Goal: Information Seeking & Learning: Check status

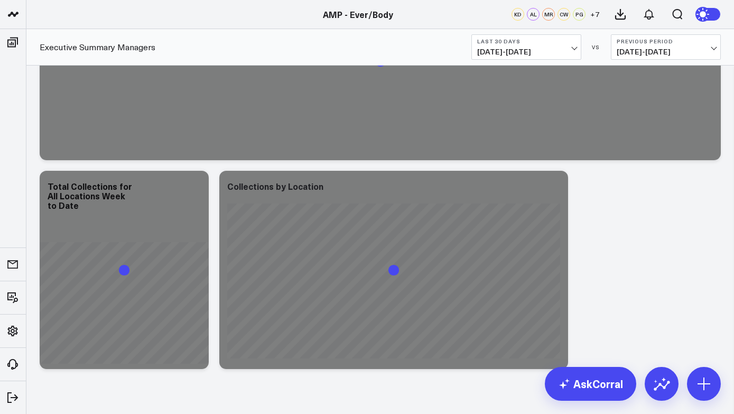
scroll to position [6350, 0]
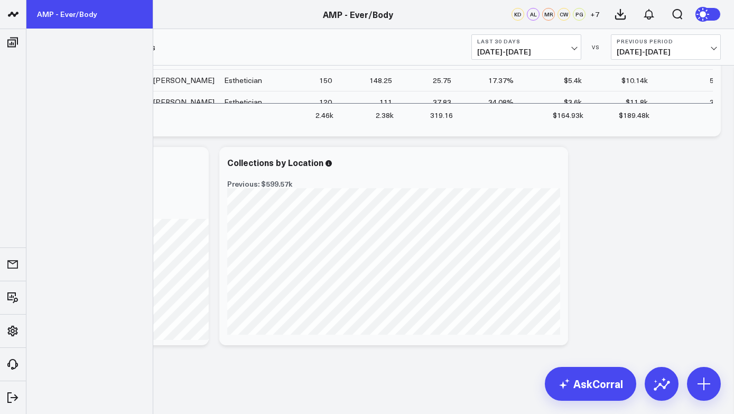
click at [35, 13] on link "AMP - Ever/Body" at bounding box center [89, 14] width 126 height 29
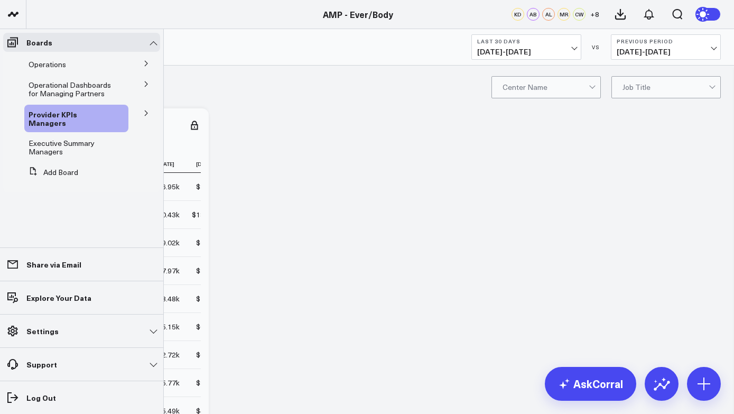
click at [144, 64] on icon at bounding box center [146, 63] width 6 height 6
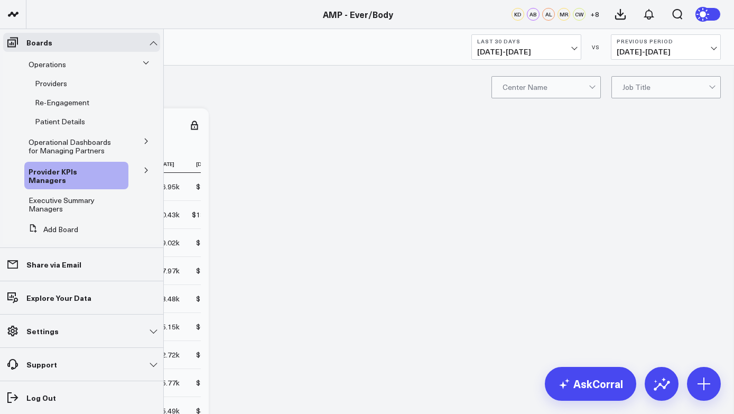
click at [142, 145] on button at bounding box center [146, 141] width 27 height 16
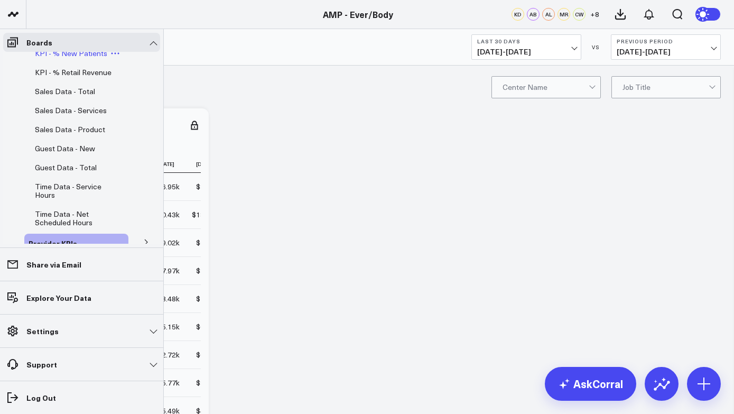
scroll to position [128, 0]
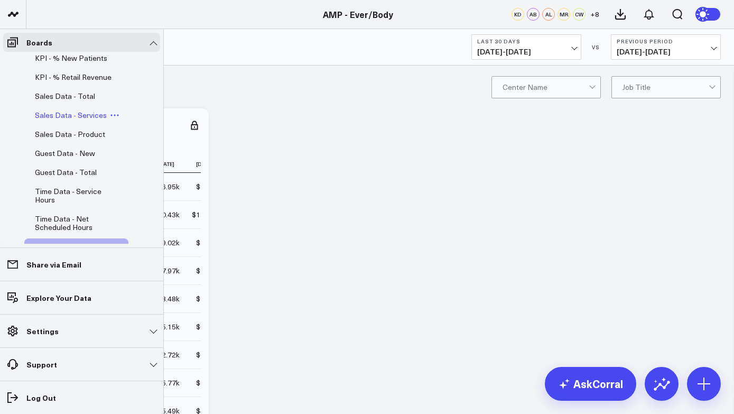
click at [94, 117] on div "Sales Data - Services" at bounding box center [80, 115] width 98 height 19
click at [91, 120] on span "Sales Data - Services" at bounding box center [71, 115] width 72 height 10
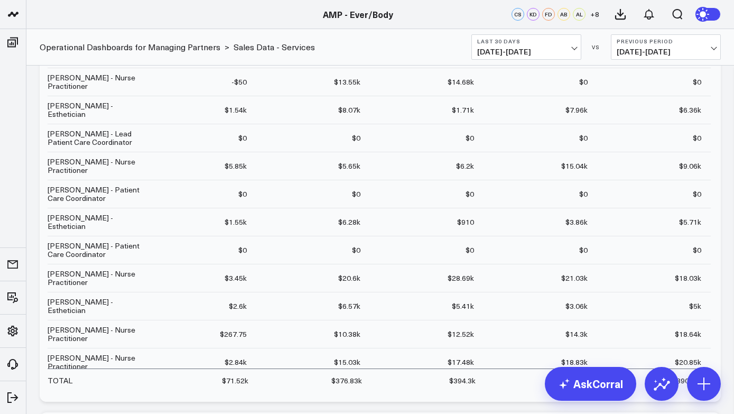
click at [575, 51] on span "07/19/25 - 08/17/25" at bounding box center [526, 52] width 98 height 8
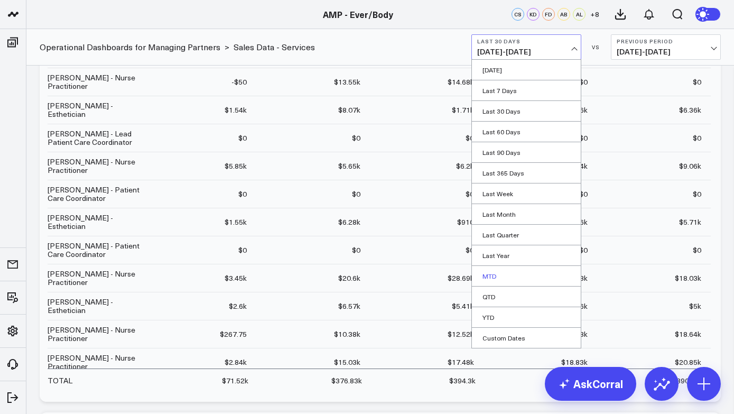
click at [513, 280] on link "MTD" at bounding box center [526, 276] width 109 height 20
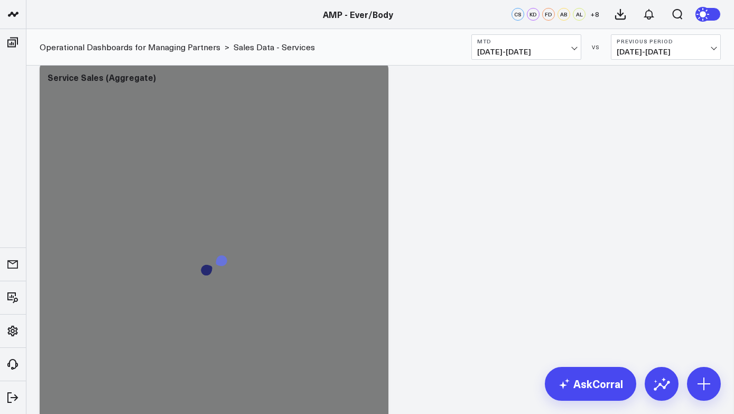
scroll to position [1342, 0]
click at [678, 11] on icon "Open search" at bounding box center [677, 14] width 13 height 13
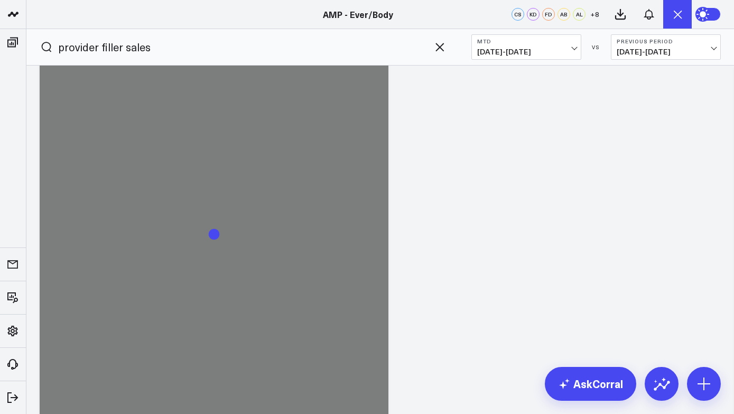
type input "provider filler sales"
click at [40, 41] on button "submit" at bounding box center [46, 47] width 13 height 13
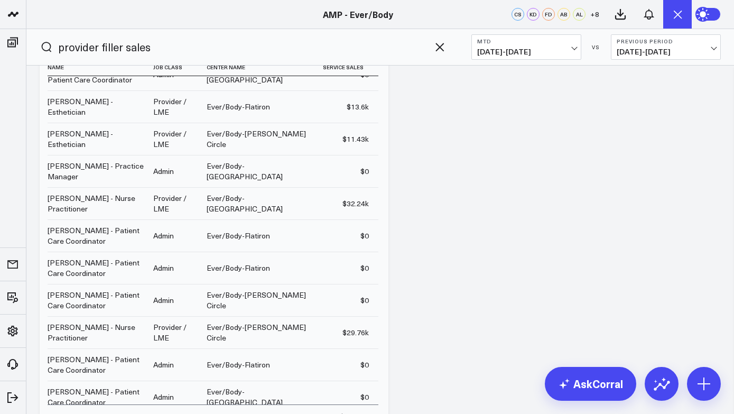
scroll to position [0, 0]
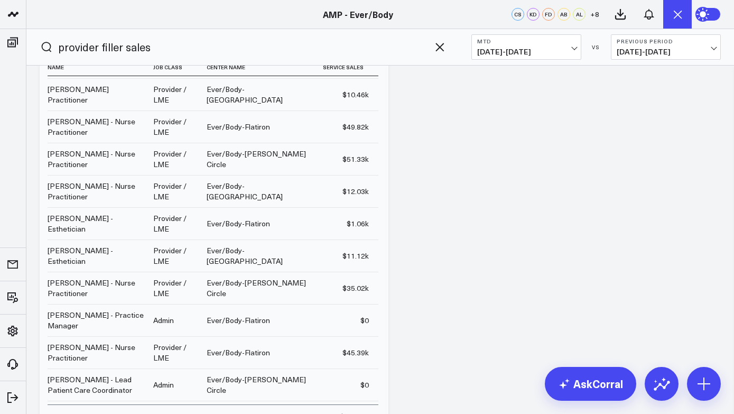
scroll to position [629, 0]
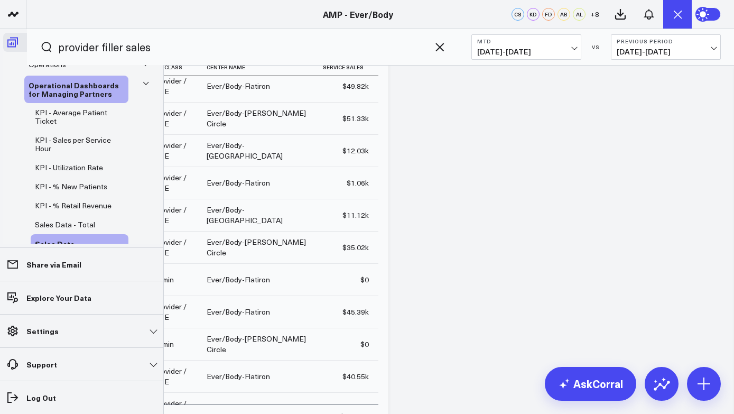
click at [6, 44] on icon at bounding box center [12, 42] width 13 height 13
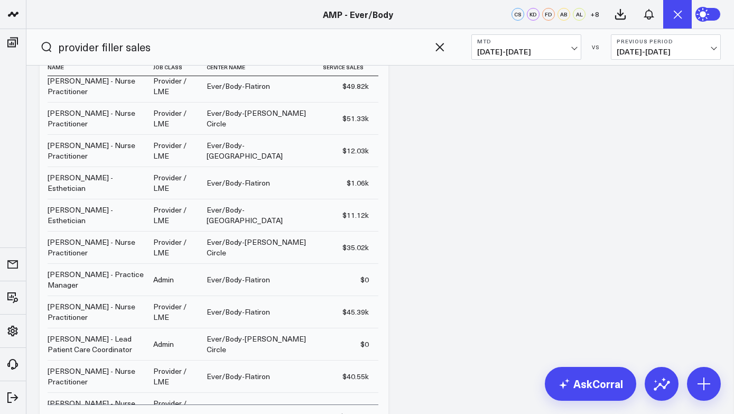
click at [63, 42] on input "provider filler sales" at bounding box center [243, 47] width 370 height 16
click at [436, 48] on icon "button" at bounding box center [439, 47] width 13 height 13
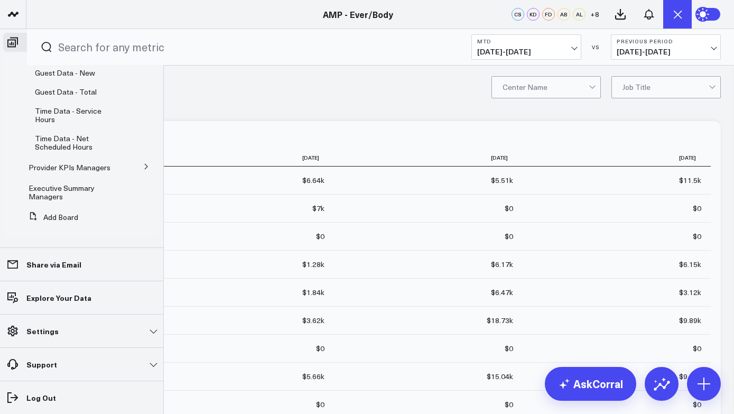
scroll to position [227, 0]
click at [110, 170] on button at bounding box center [118, 167] width 16 height 8
click at [60, 172] on span "Provider KPIs Managers" at bounding box center [70, 167] width 82 height 10
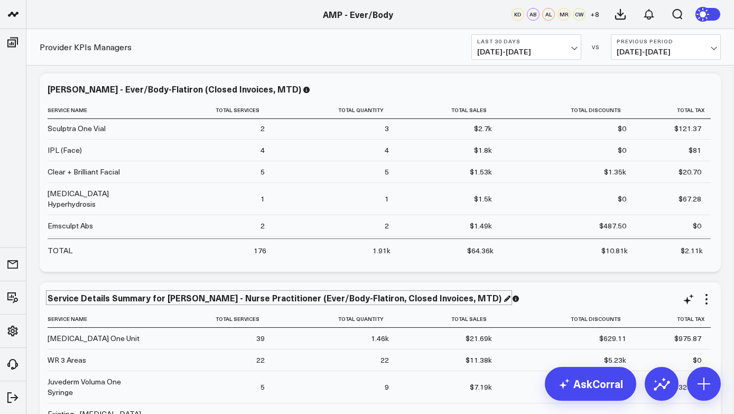
scroll to position [112, 0]
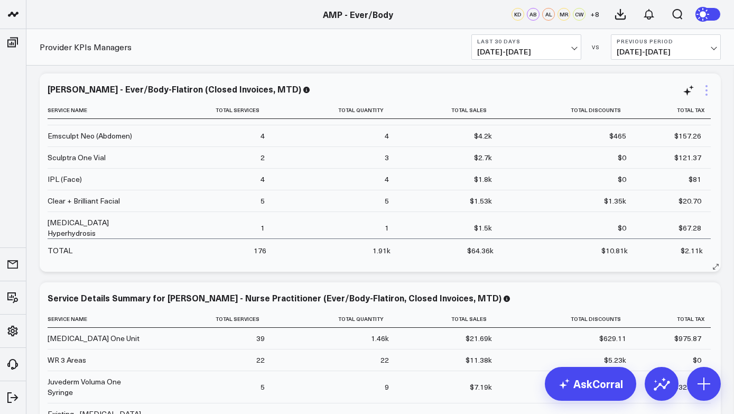
click at [705, 92] on icon at bounding box center [706, 90] width 13 height 13
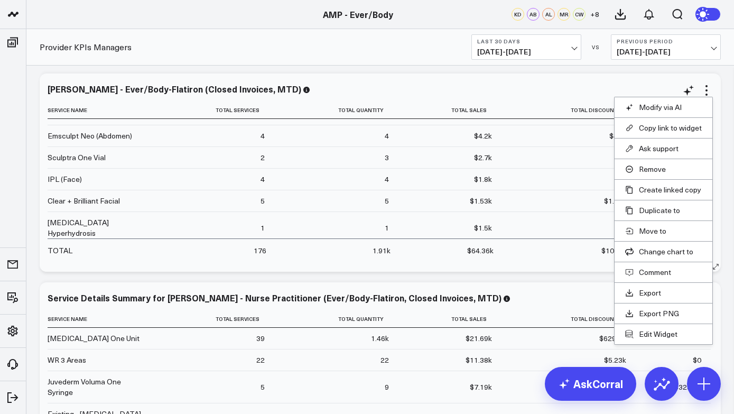
click at [509, 92] on div "Thomas McCauley - Ever/Body-Flatiron (Closed Invoices, MTD)" at bounding box center [380, 89] width 665 height 10
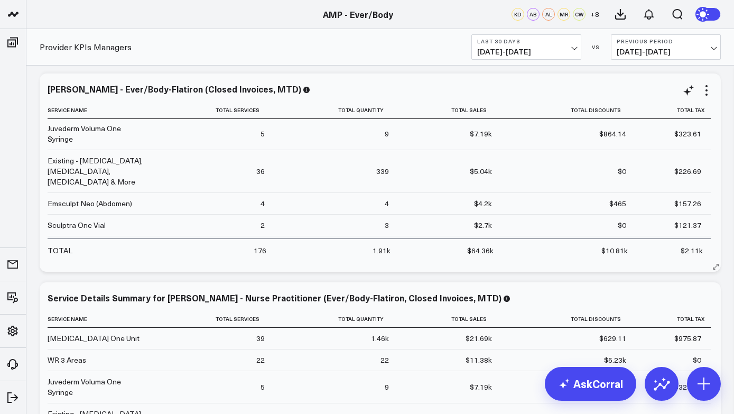
scroll to position [0, 0]
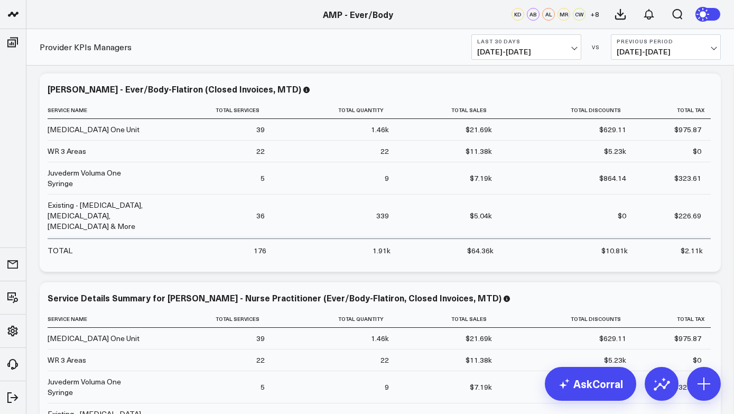
click at [576, 43] on button "Last 30 Days 07/19/25 - 08/17/25" at bounding box center [526, 46] width 110 height 25
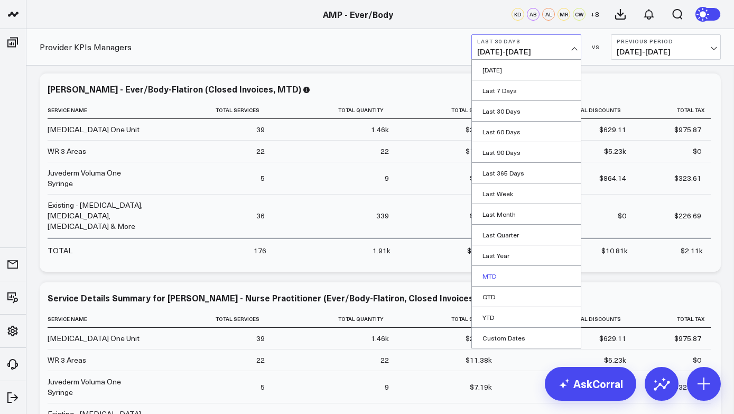
click at [499, 276] on link "MTD" at bounding box center [526, 276] width 109 height 20
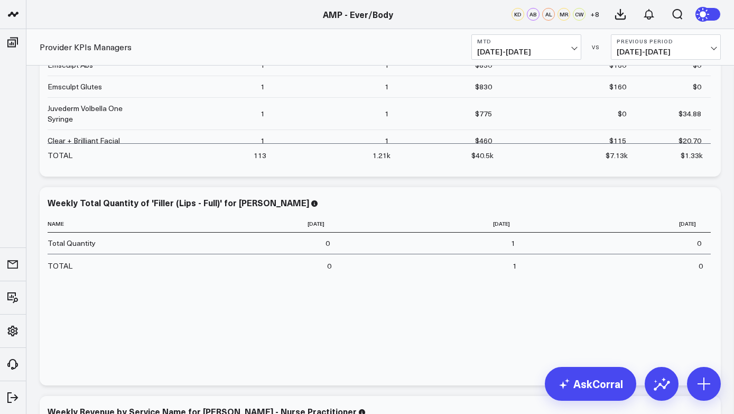
scroll to position [7231, 0]
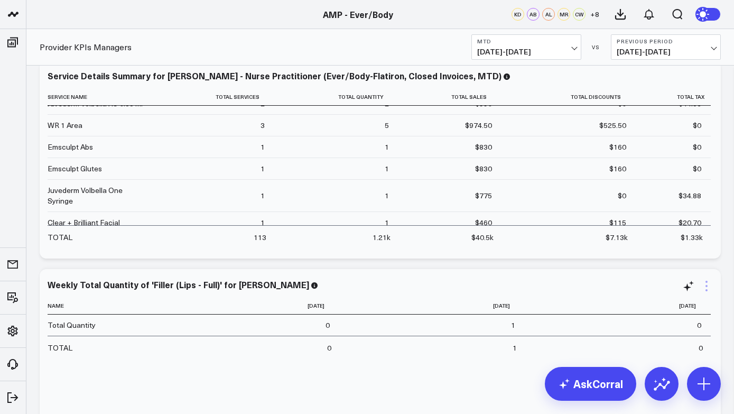
click at [706, 287] on icon at bounding box center [706, 285] width 13 height 13
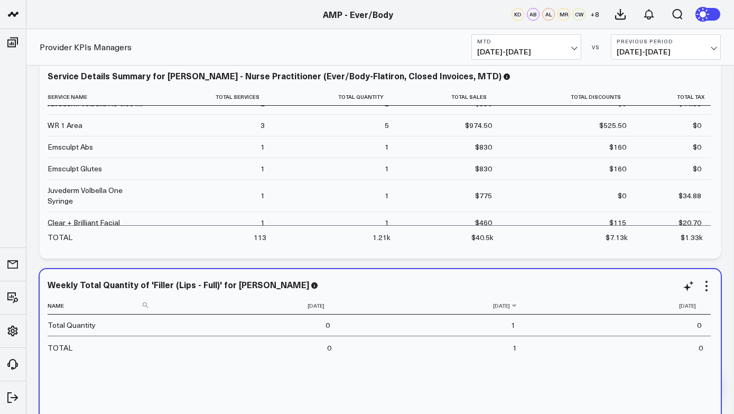
click at [414, 297] on th "[DATE]" at bounding box center [432, 305] width 186 height 17
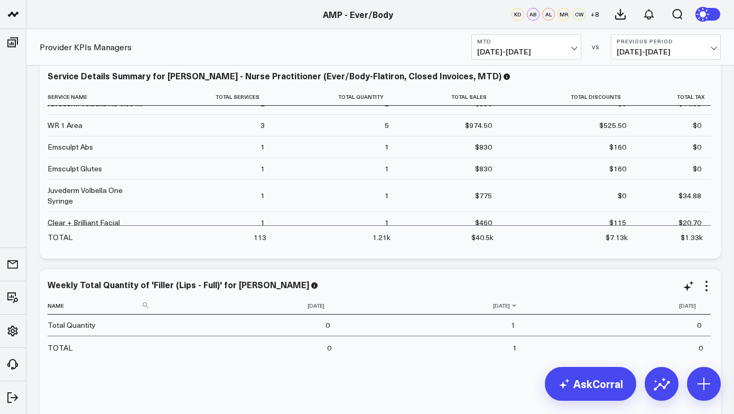
click at [477, 297] on th "[DATE]" at bounding box center [432, 305] width 186 height 17
click at [702, 288] on icon at bounding box center [706, 285] width 13 height 13
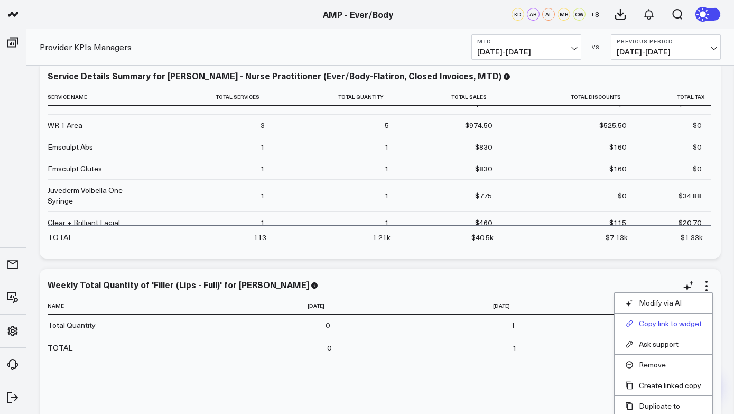
click at [653, 324] on button "Copy link to widget" at bounding box center [663, 324] width 77 height 10
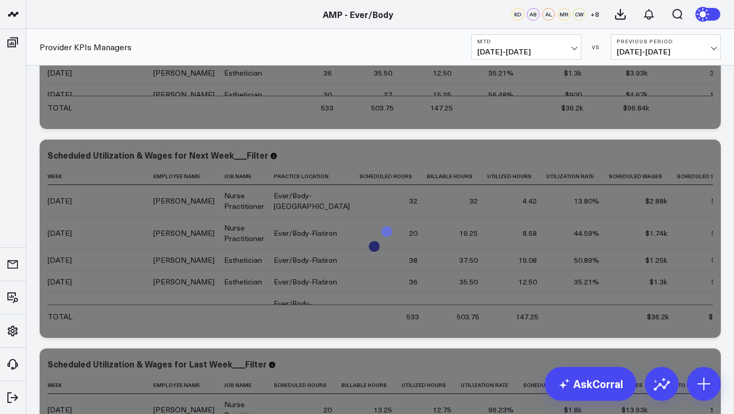
scroll to position [4692, 0]
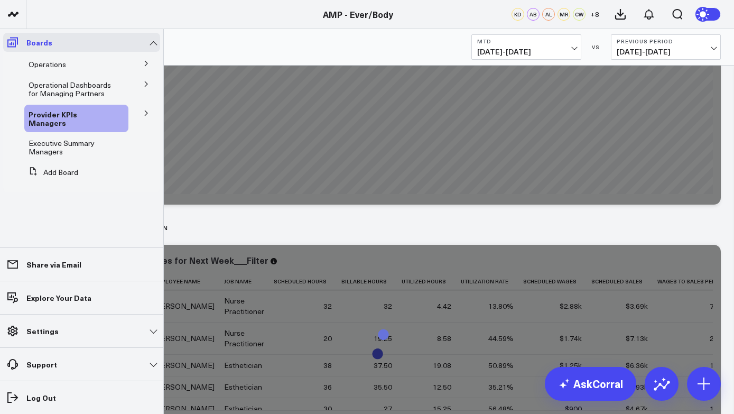
click at [10, 40] on icon at bounding box center [12, 43] width 11 height 10
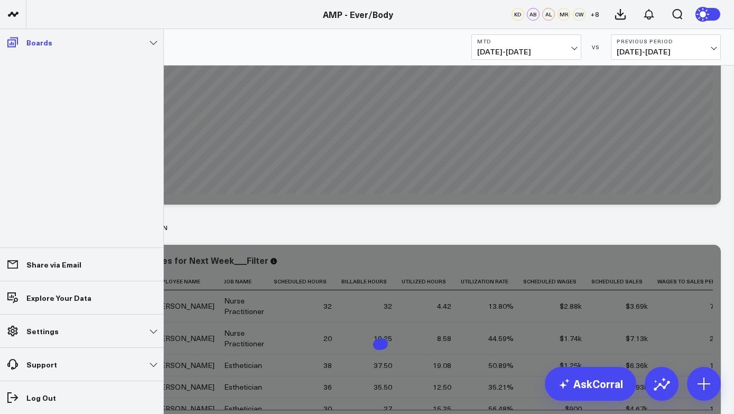
click at [64, 42] on link "Boards" at bounding box center [81, 42] width 157 height 19
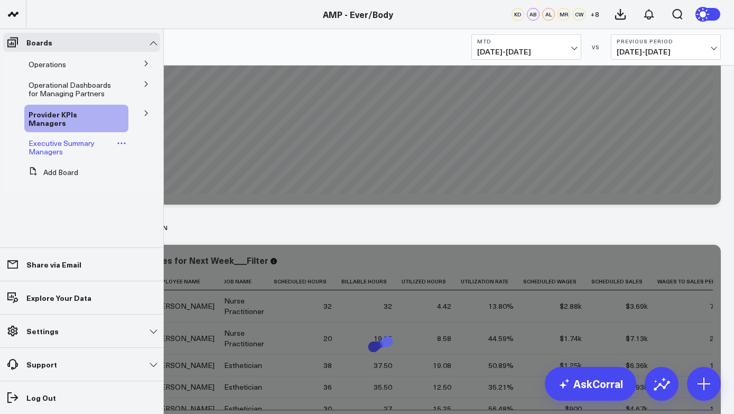
click at [58, 138] on span "Executive Summary Managers" at bounding box center [62, 147] width 66 height 18
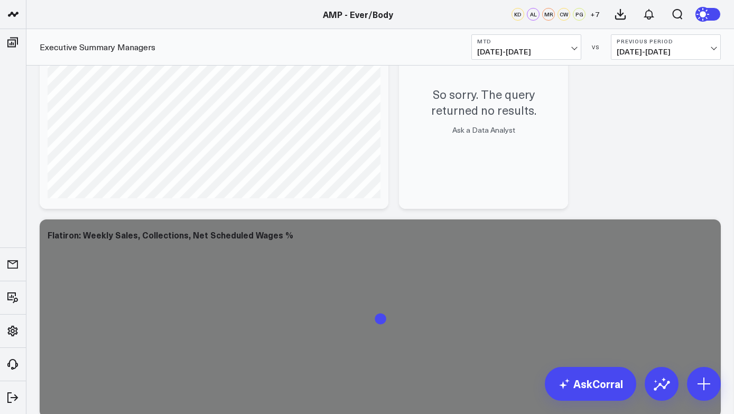
scroll to position [2316, 0]
